Goal: Obtain resource: Obtain resource

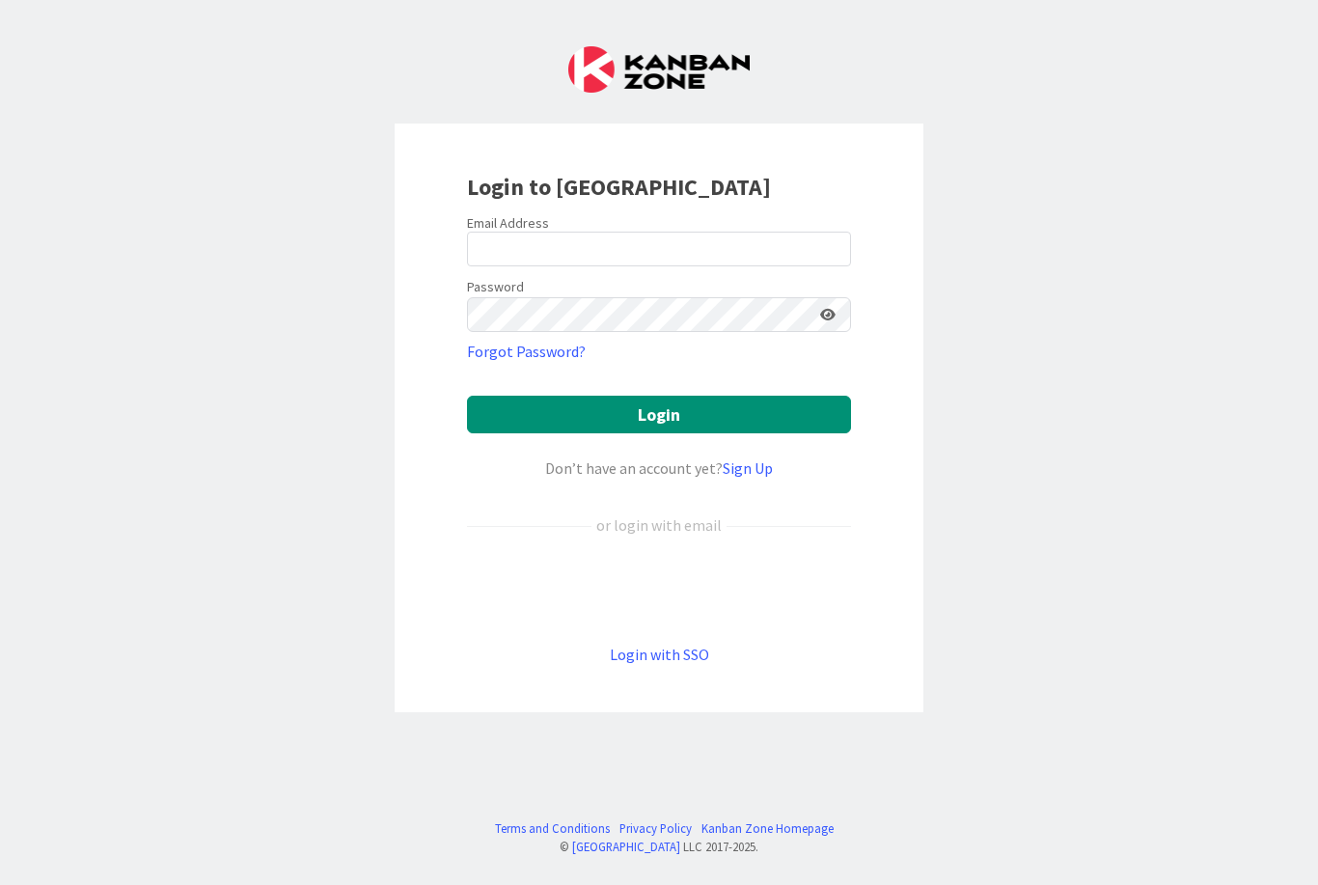
click at [745, 596] on div "Sign in with Google. Opens in new tab" at bounding box center [659, 589] width 384 height 42
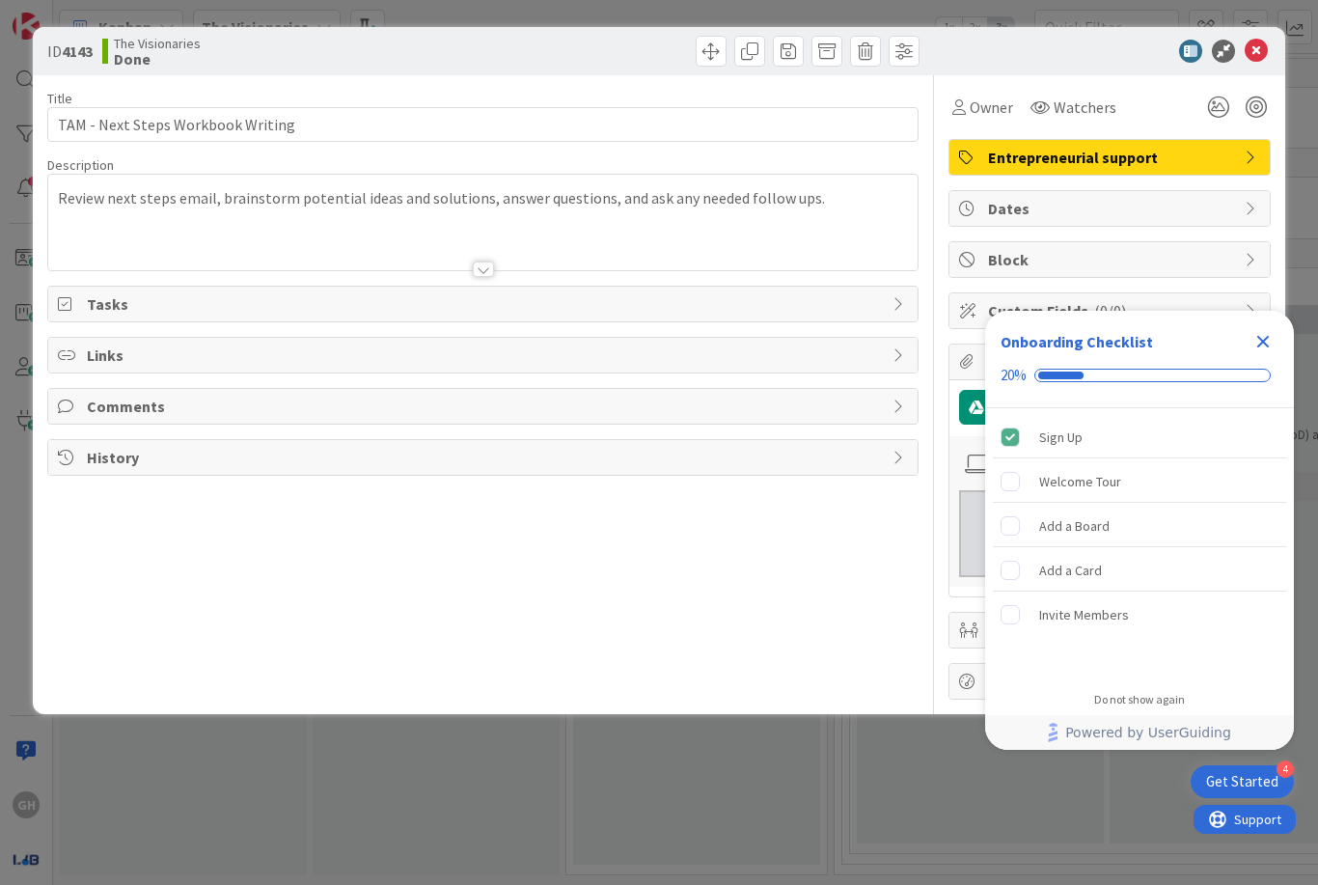
click at [1261, 348] on icon "Close Checklist" at bounding box center [1262, 341] width 23 height 23
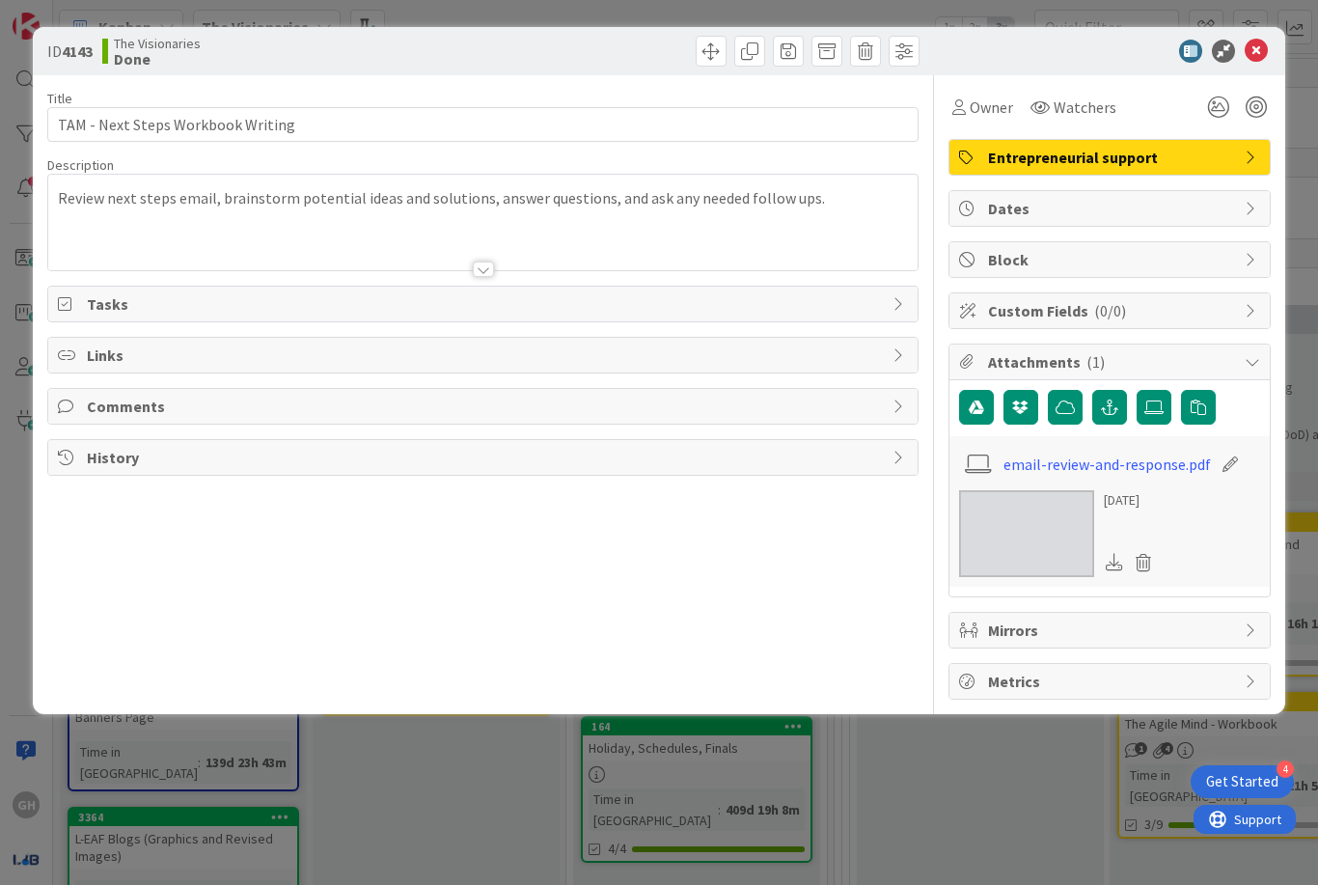
click at [1254, 41] on icon at bounding box center [1255, 51] width 23 height 23
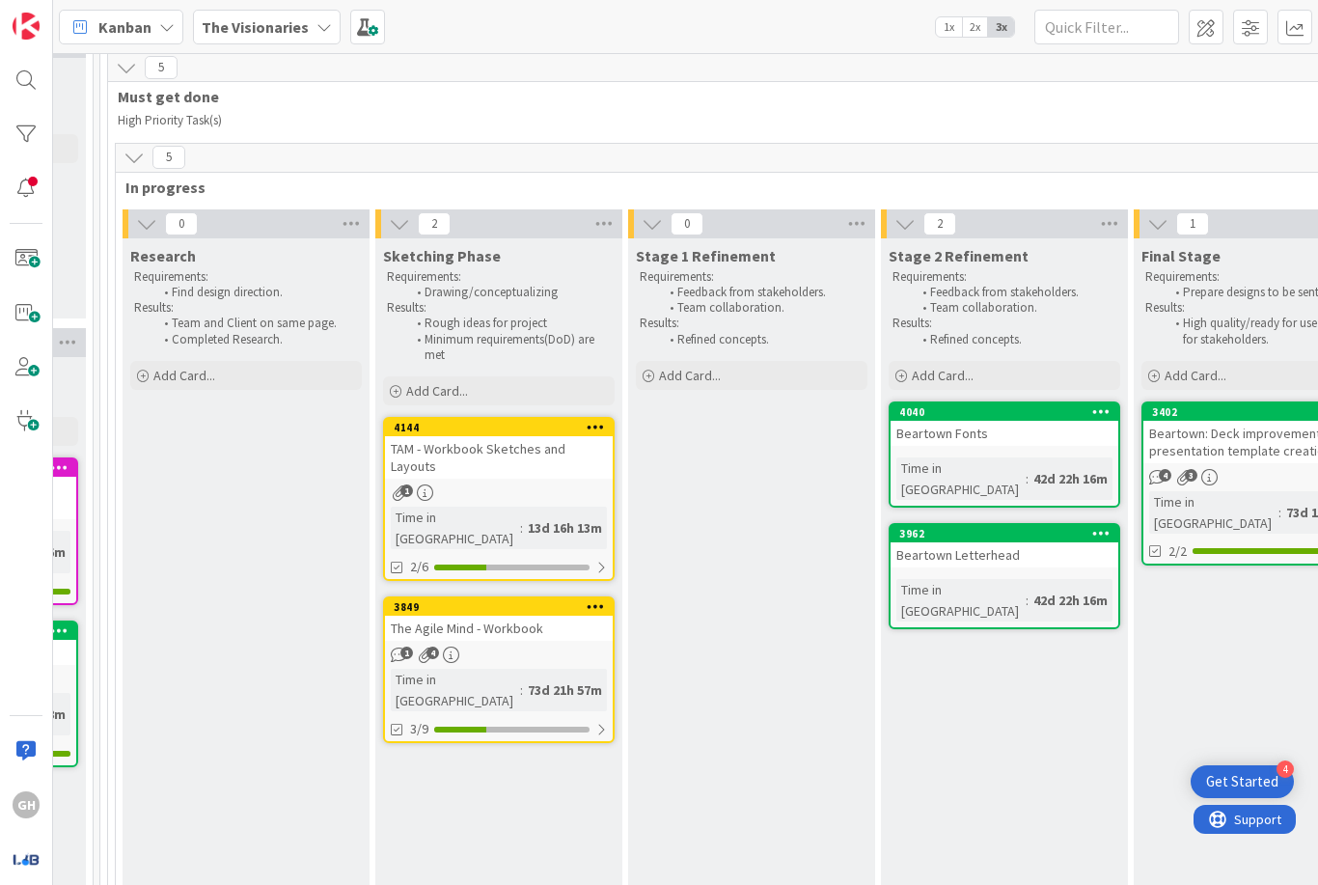
scroll to position [103, 733]
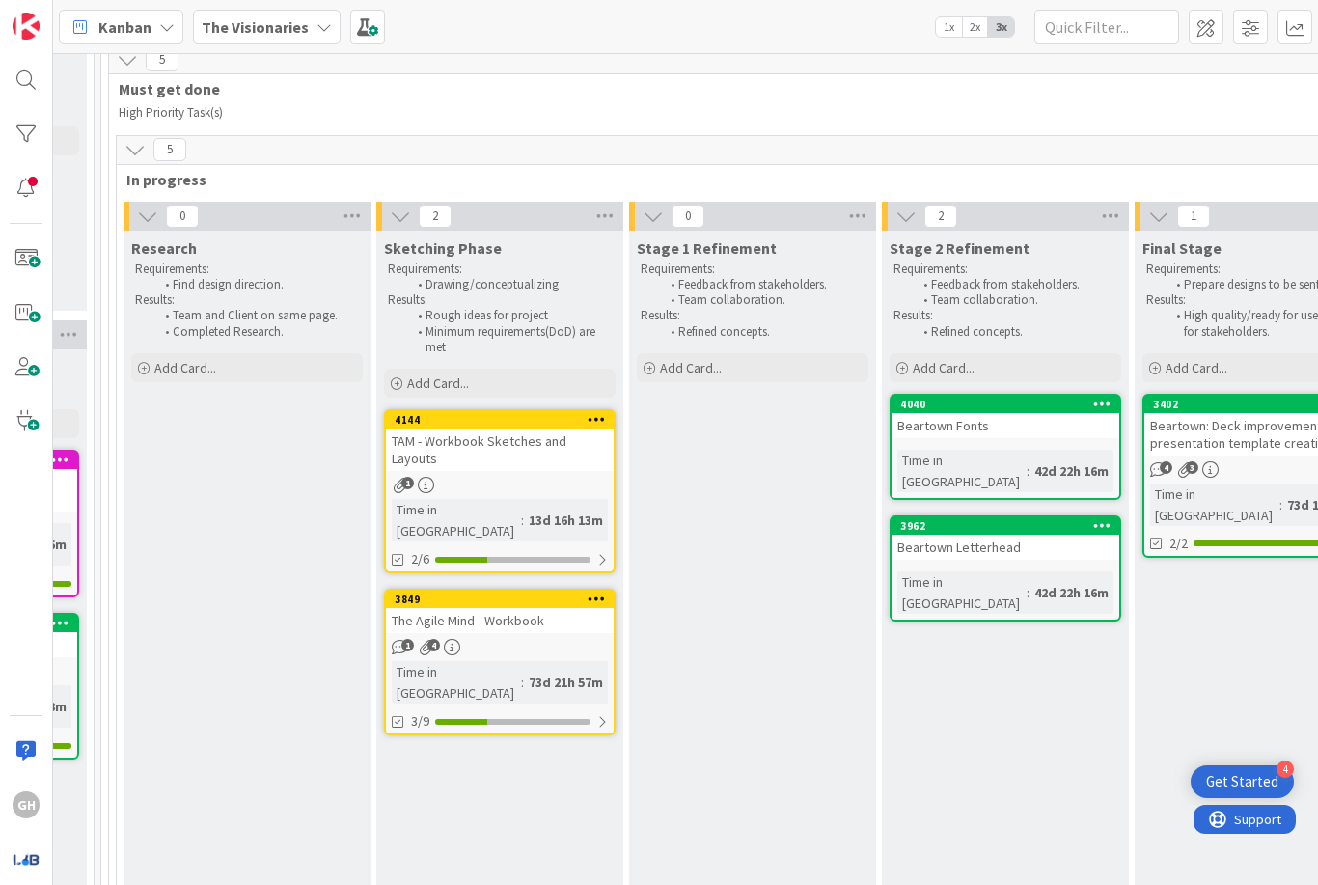
click at [511, 442] on div "TAM - Workbook Sketches and Layouts" at bounding box center [500, 449] width 228 height 42
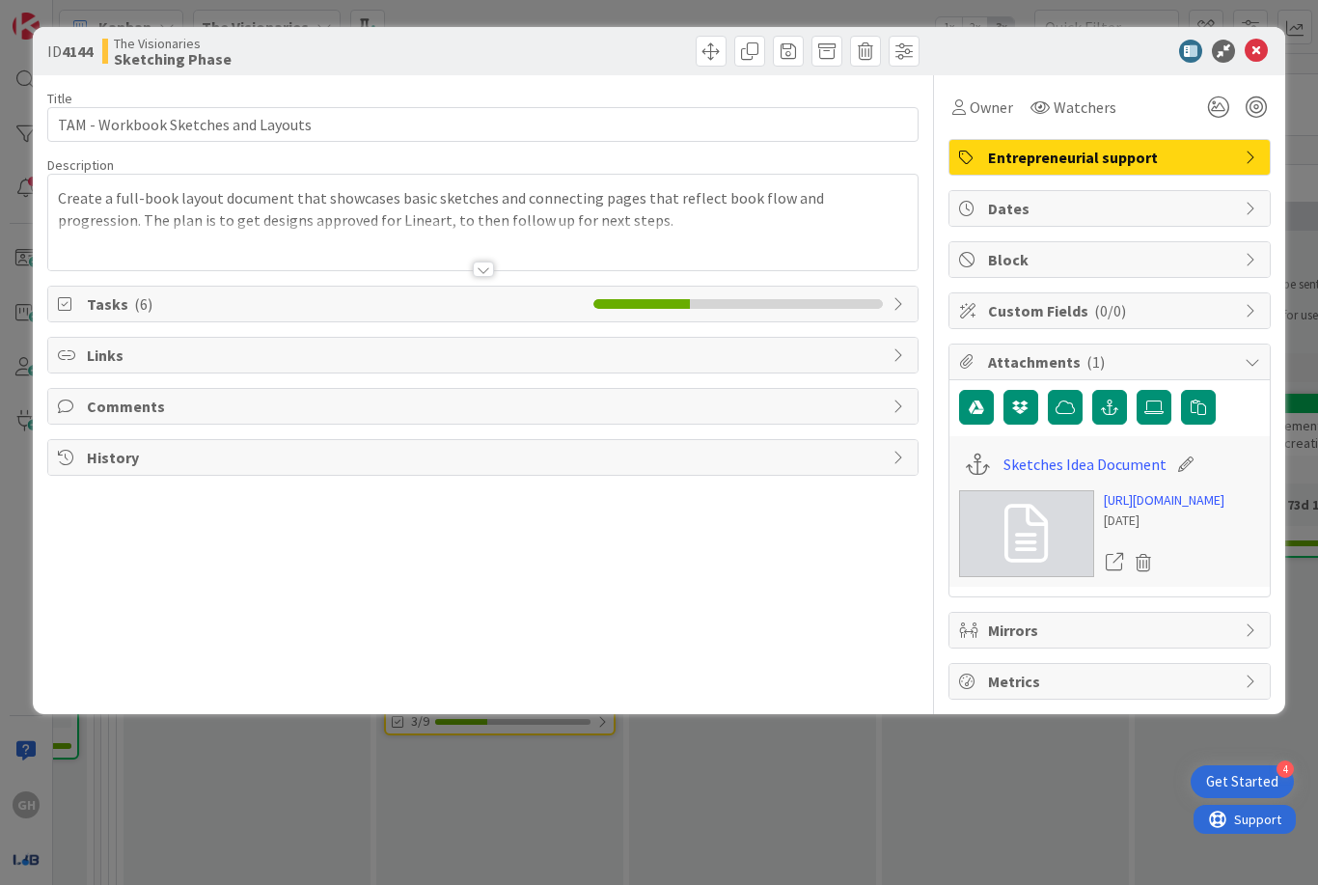
click at [1209, 510] on link "[URL][DOMAIN_NAME]" at bounding box center [1164, 500] width 121 height 20
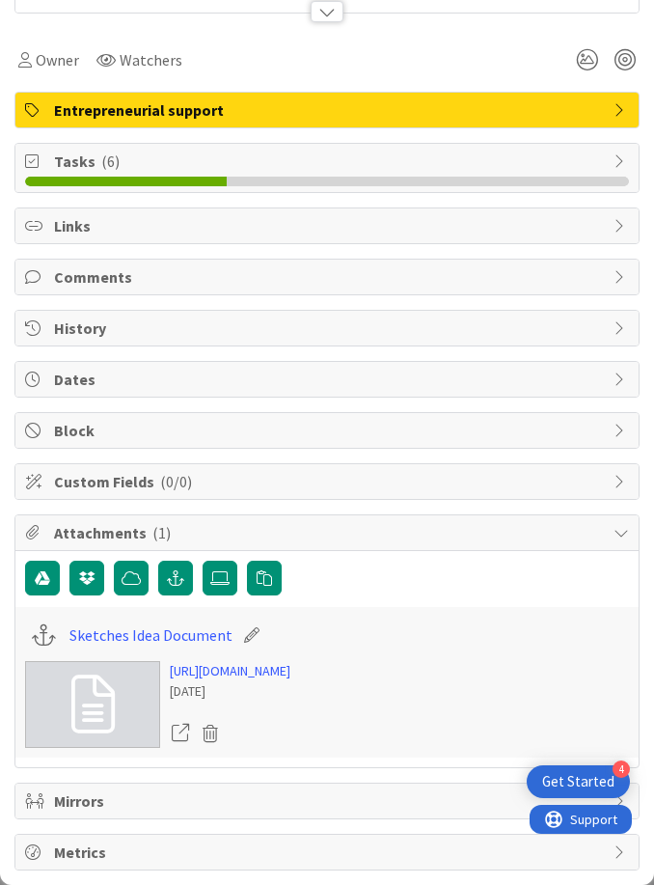
scroll to position [269, 0]
click at [290, 681] on link "[URL][DOMAIN_NAME]" at bounding box center [230, 671] width 121 height 20
